Goal: Information Seeking & Learning: Learn about a topic

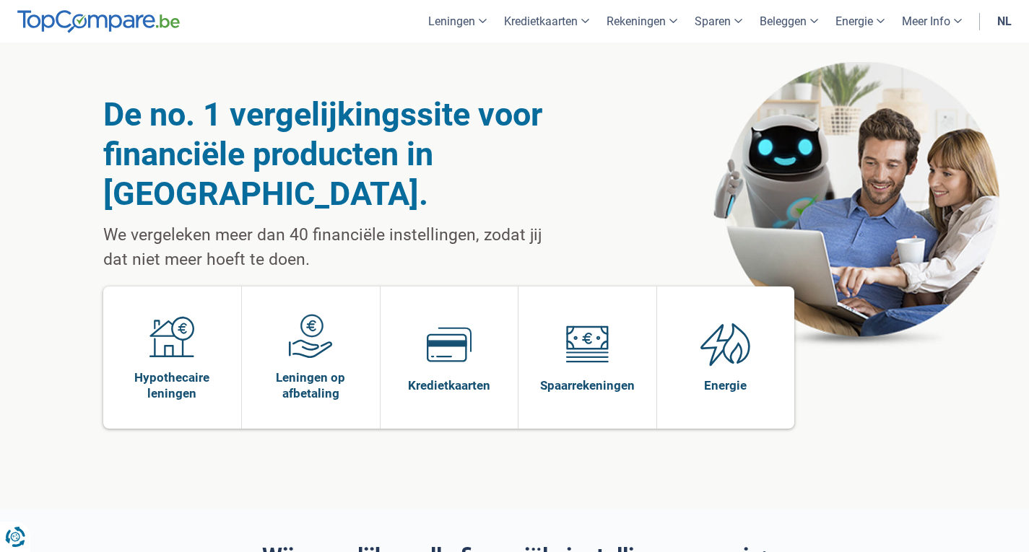
click at [1012, 21] on link "nl" at bounding box center [1005, 21] width 32 height 43
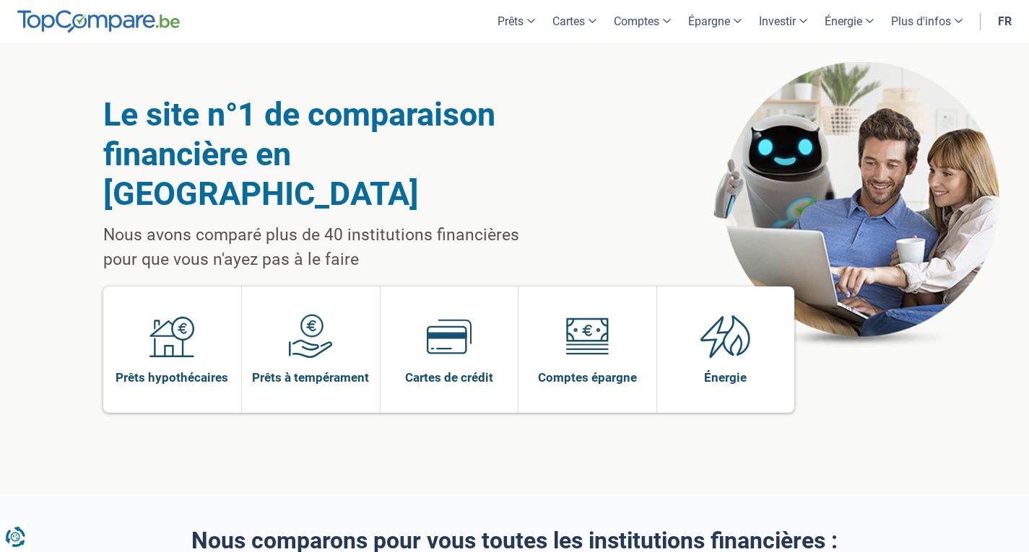
click at [399, 176] on div "Le site n°1 de comparaison financière en [GEOGRAPHIC_DATA] Nous avons comparé p…" at bounding box center [329, 184] width 453 height 178
